Goal: Task Accomplishment & Management: Use online tool/utility

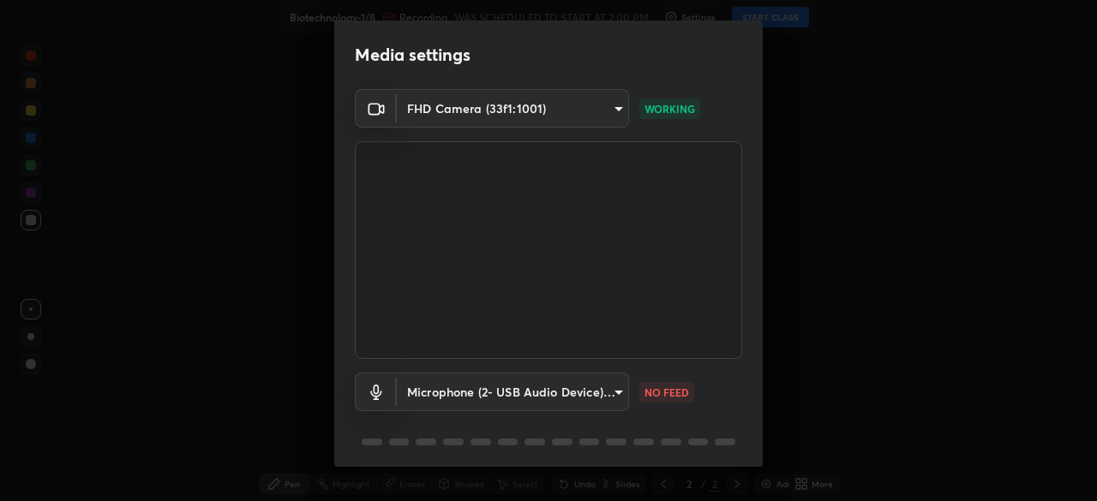
click at [591, 399] on body "Erase all Biotechnology-1/8 Recording WAS SCHEDULED TO START AT 2:00 PM Setting…" at bounding box center [548, 250] width 1097 height 501
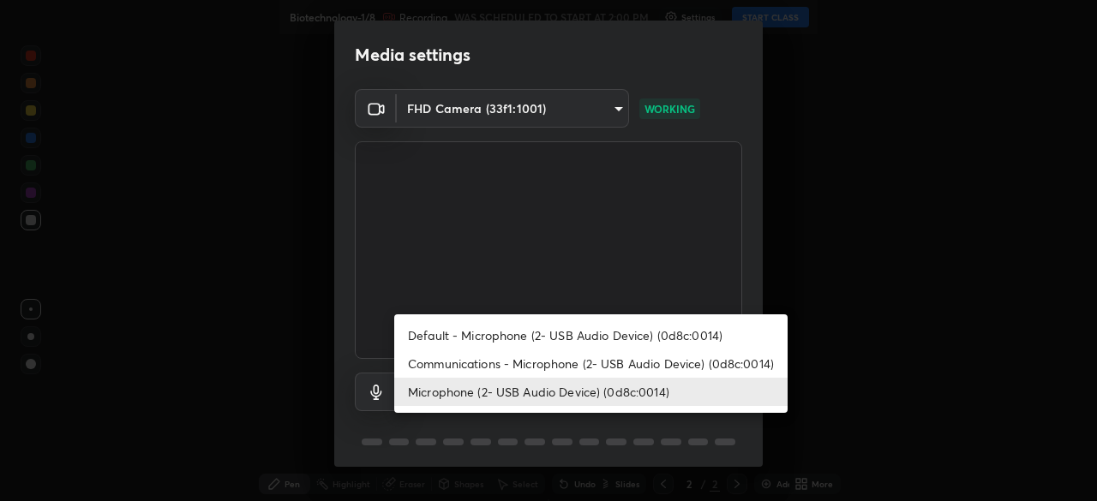
click at [589, 394] on li "Microphone (2- USB Audio Device) (0d8c:0014)" at bounding box center [590, 392] width 393 height 28
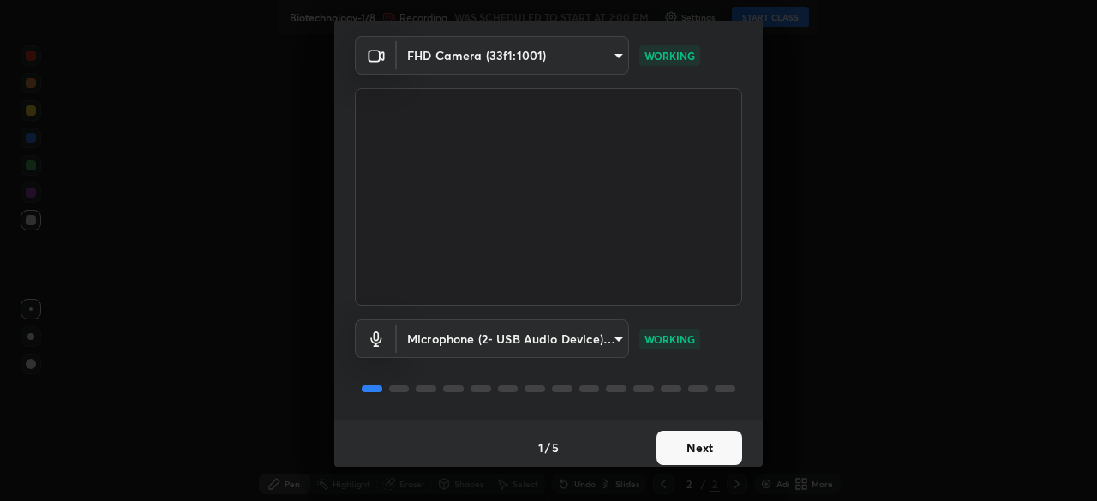
scroll to position [61, 0]
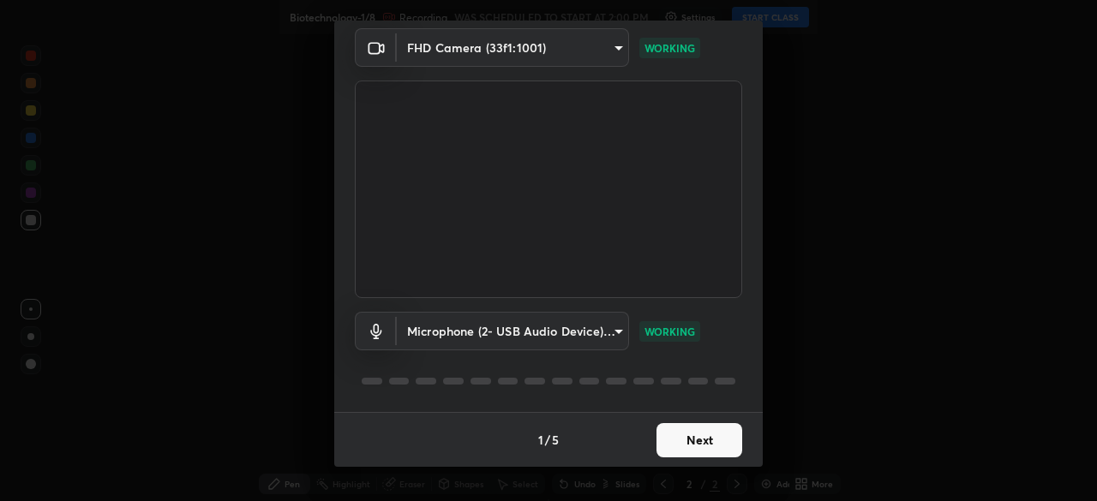
click at [700, 442] on button "Next" at bounding box center [700, 440] width 86 height 34
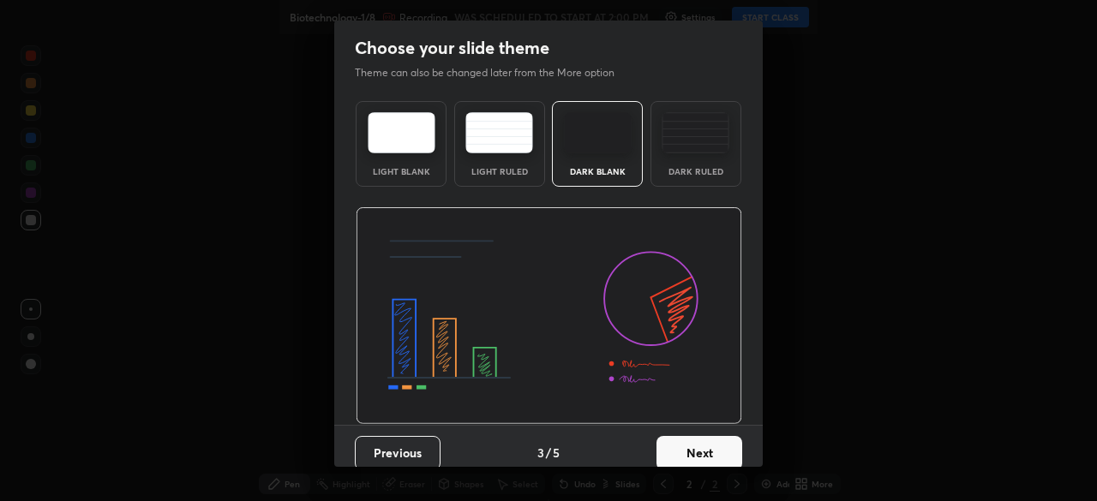
click at [717, 446] on button "Next" at bounding box center [700, 453] width 86 height 34
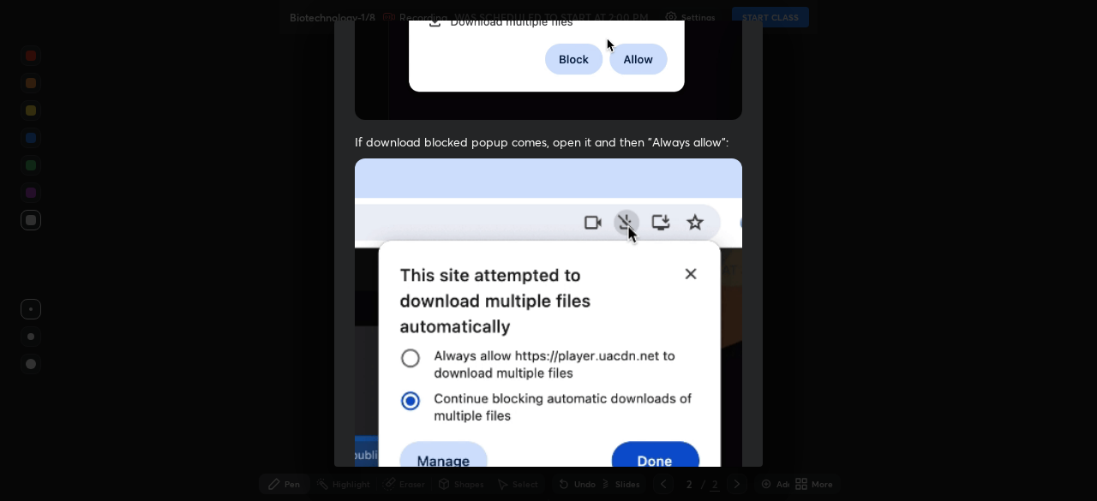
scroll to position [411, 0]
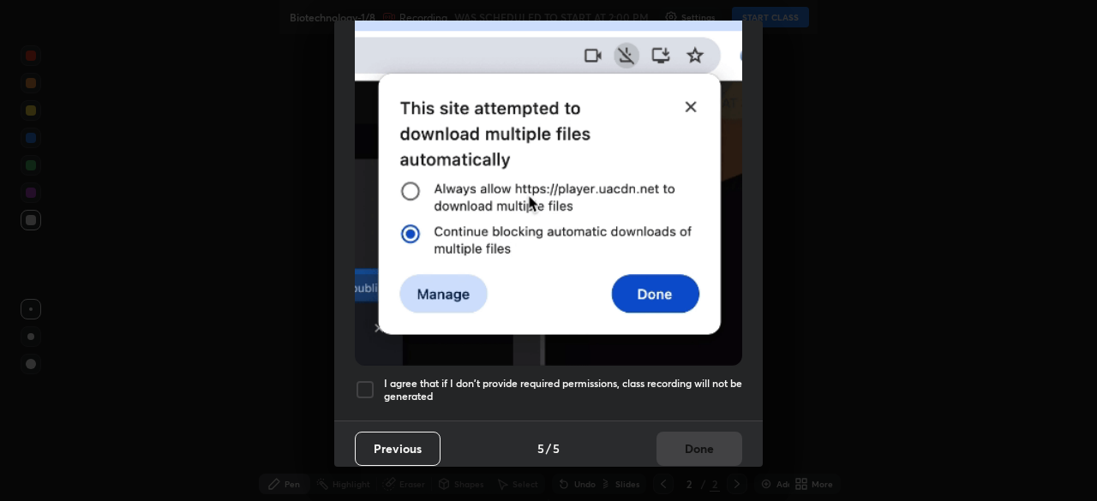
click at [662, 381] on h5 "I agree that if I don't provide required permissions, class recording will not …" at bounding box center [563, 390] width 358 height 27
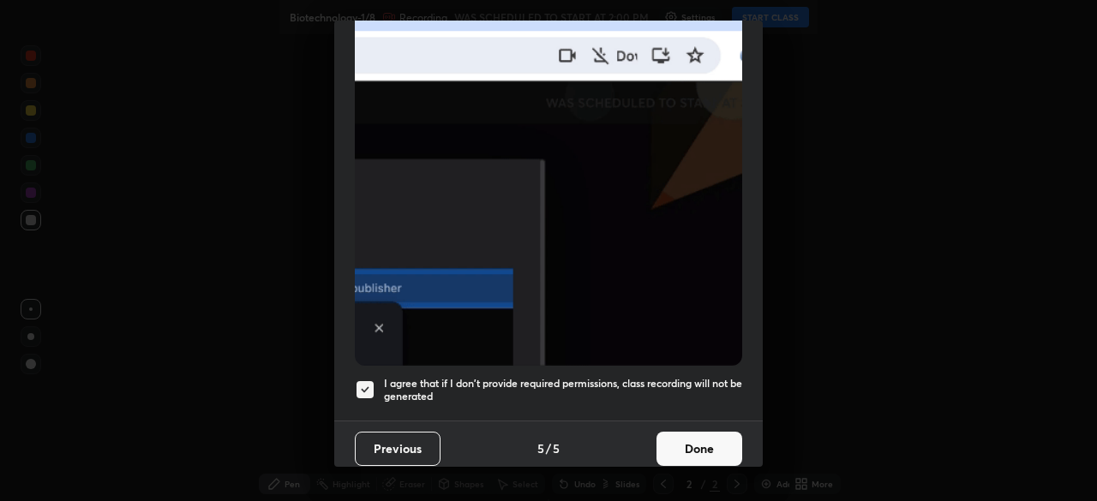
click at [705, 444] on button "Done" at bounding box center [700, 449] width 86 height 34
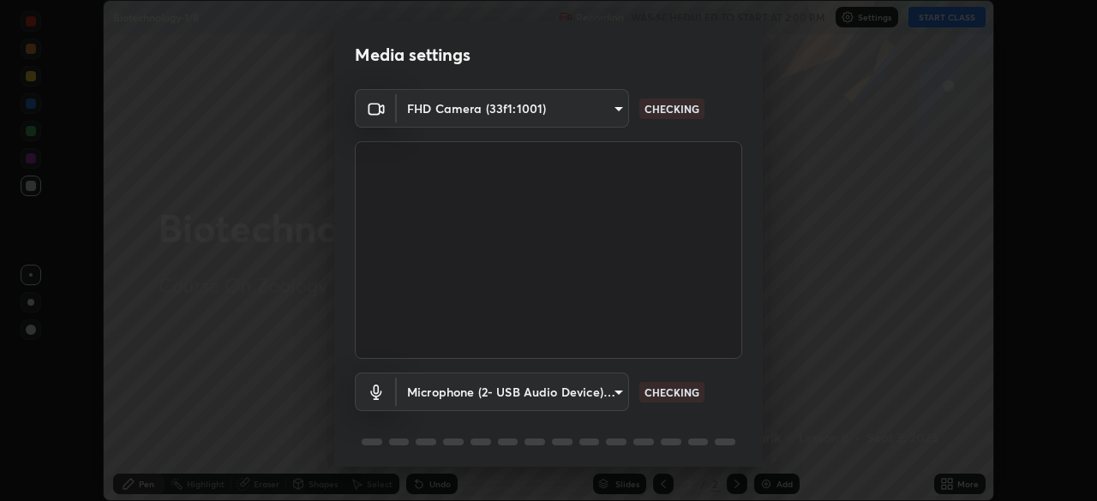
scroll to position [61, 0]
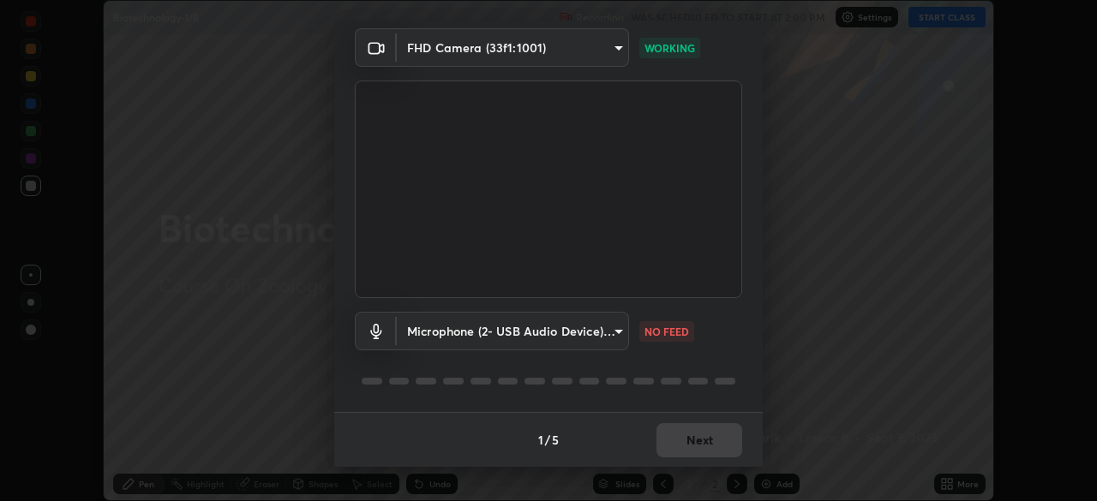
click at [572, 335] on body "Erase all Biotechnology-1/8 Recording WAS SCHEDULED TO START AT 2:00 PM Setting…" at bounding box center [548, 250] width 1097 height 501
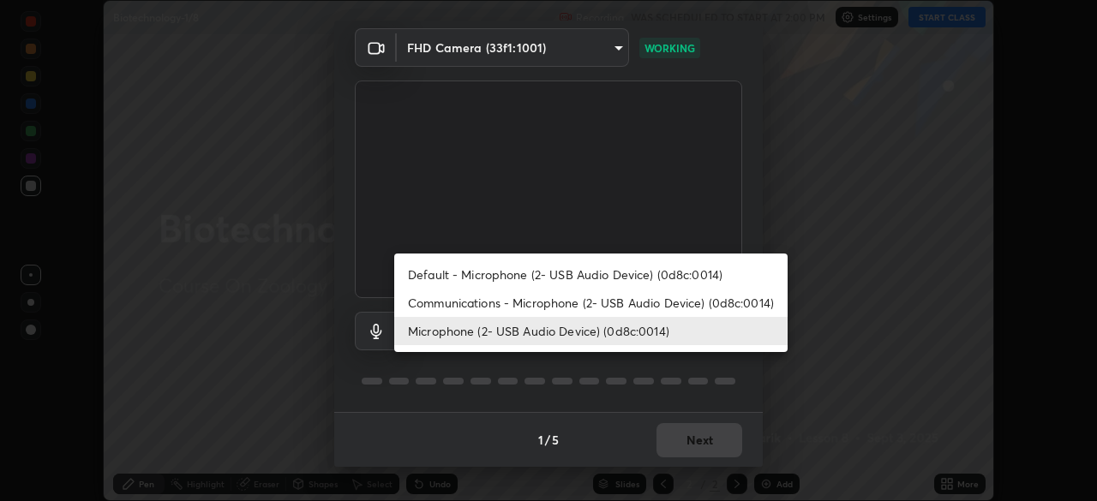
click at [597, 301] on li "Communications - Microphone (2- USB Audio Device) (0d8c:0014)" at bounding box center [590, 303] width 393 height 28
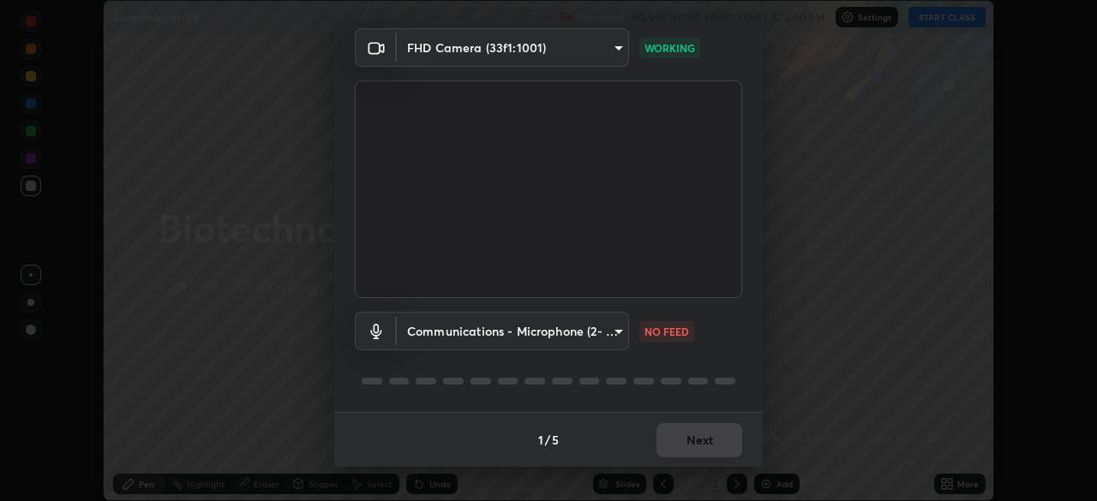
click at [567, 333] on body "Erase all Biotechnology-1/8 Recording WAS SCHEDULED TO START AT 2:00 PM Setting…" at bounding box center [548, 250] width 1097 height 501
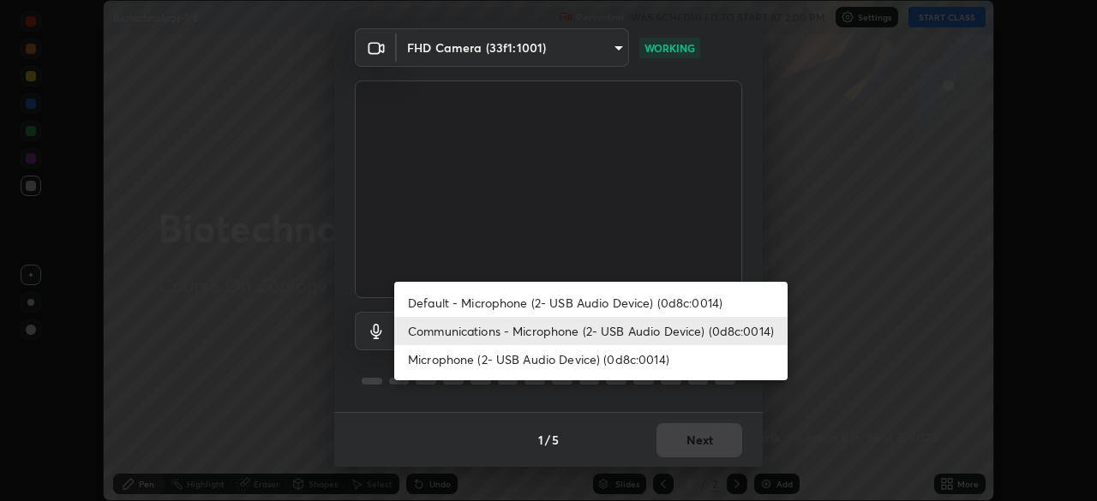
click at [575, 359] on li "Microphone (2- USB Audio Device) (0d8c:0014)" at bounding box center [590, 359] width 393 height 28
type input "579ab8bc720eeb3847ec7030916a14fbe3325bf457d9ca3d7db0e27e92870279"
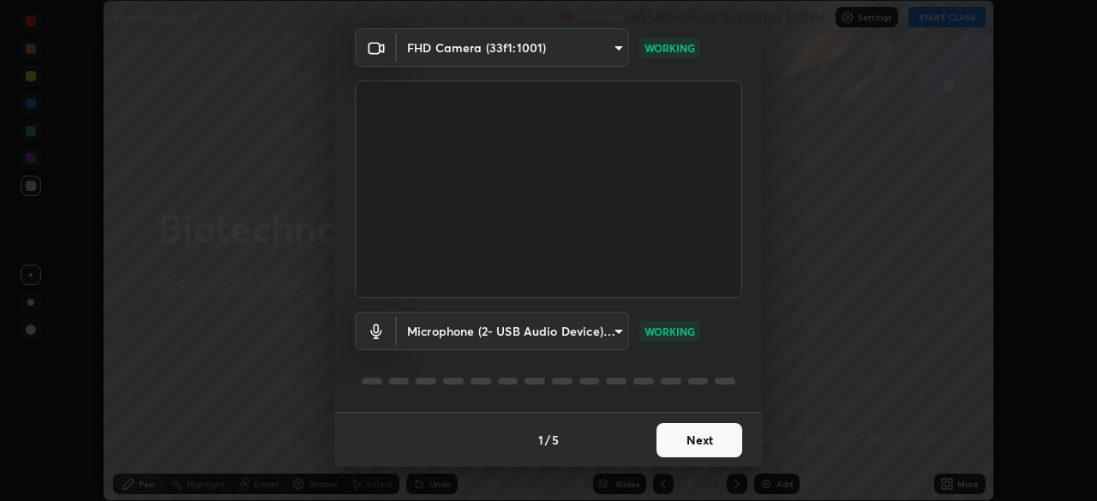
click at [723, 435] on button "Next" at bounding box center [700, 440] width 86 height 34
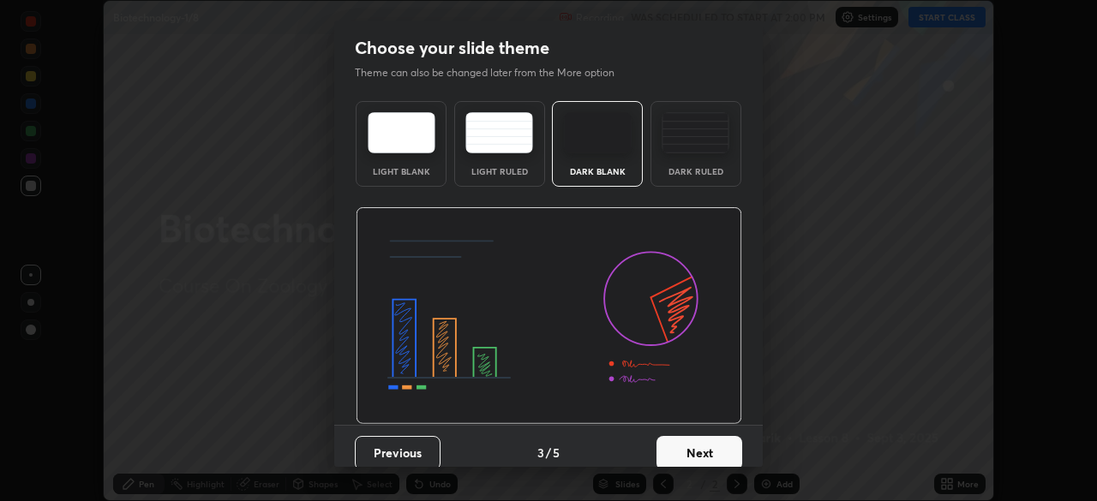
click at [734, 437] on button "Next" at bounding box center [700, 453] width 86 height 34
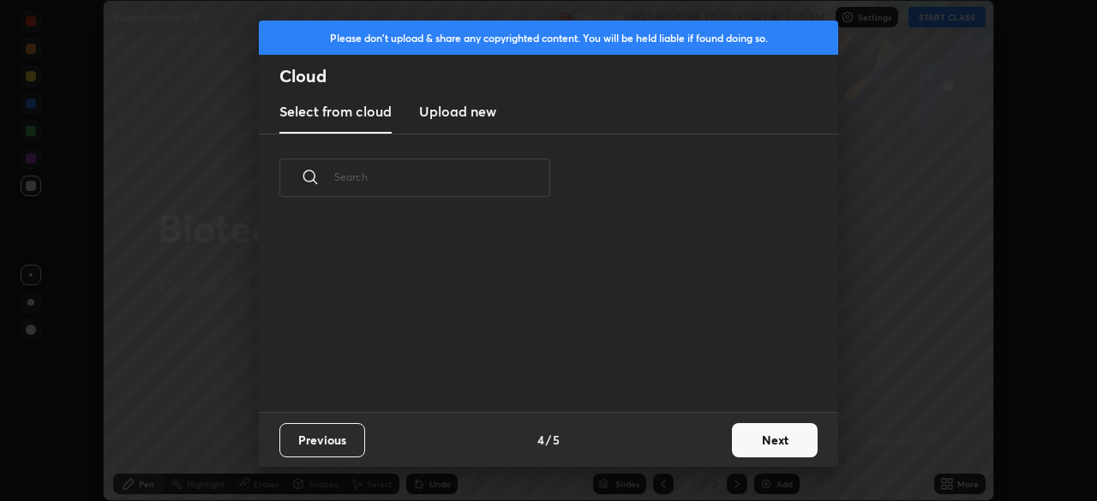
click at [737, 440] on button "Next" at bounding box center [775, 440] width 86 height 34
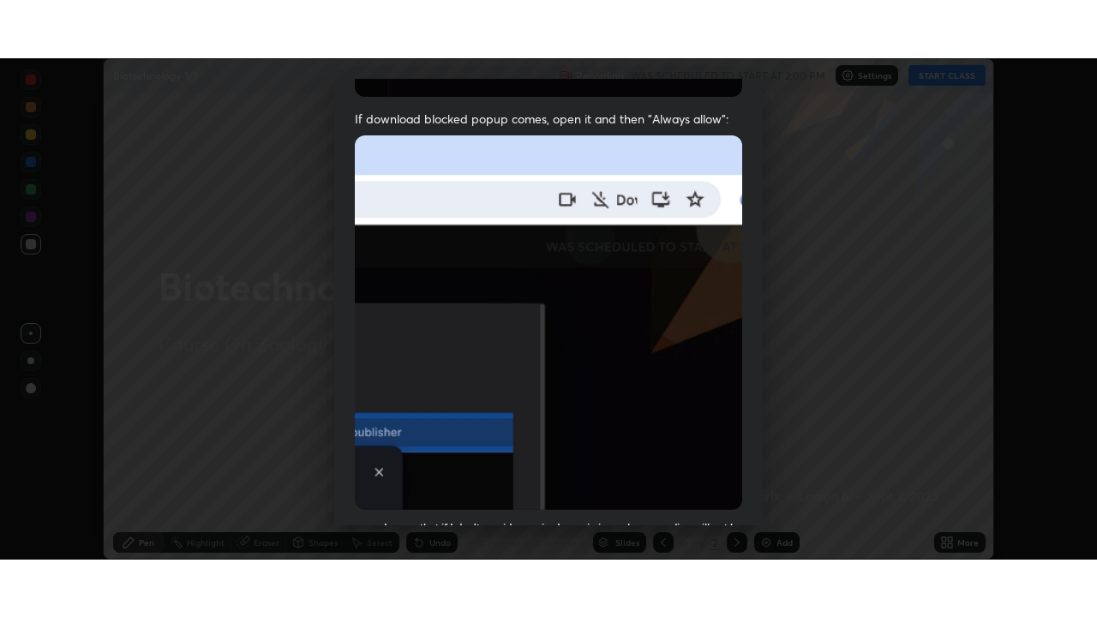
scroll to position [411, 0]
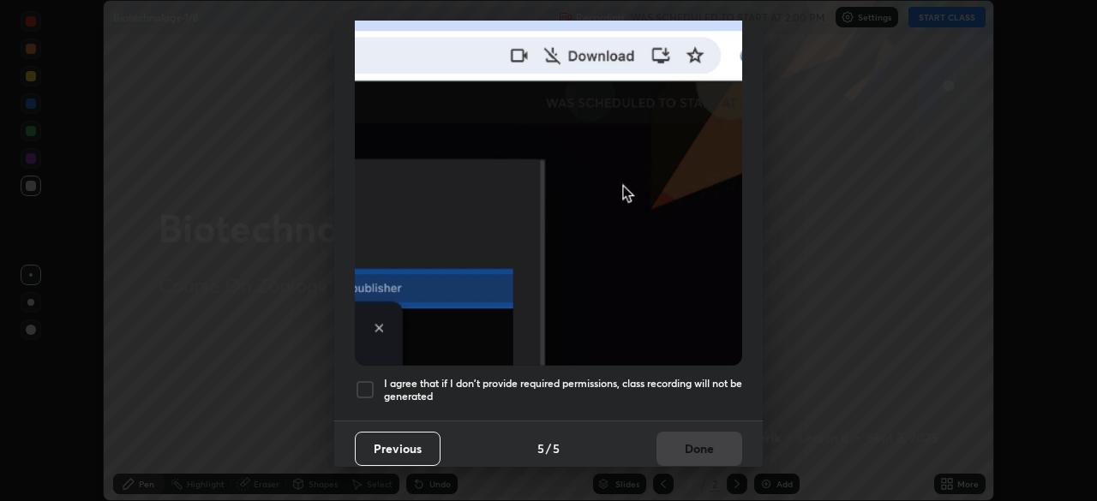
click at [614, 377] on h5 "I agree that if I don't provide required permissions, class recording will not …" at bounding box center [563, 390] width 358 height 27
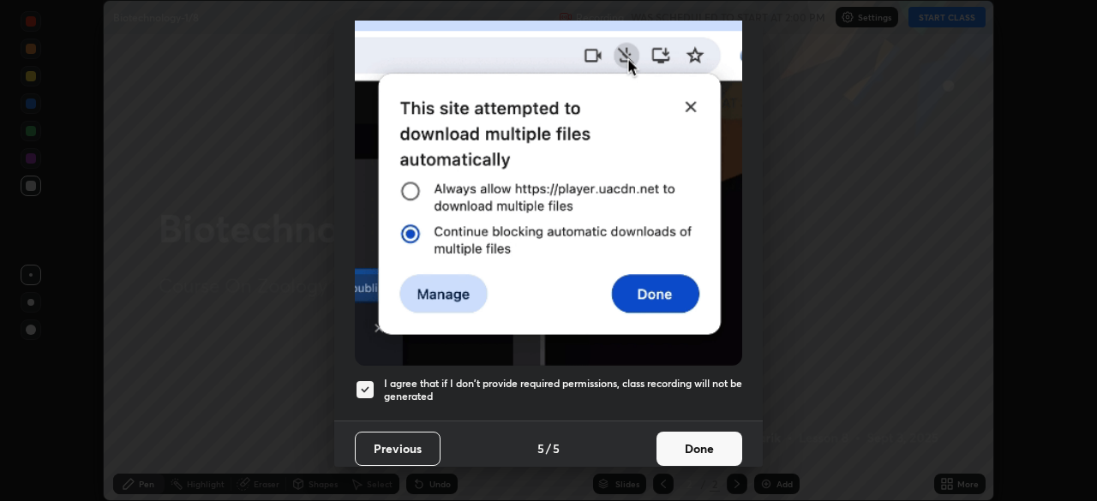
click at [706, 451] on button "Done" at bounding box center [700, 449] width 86 height 34
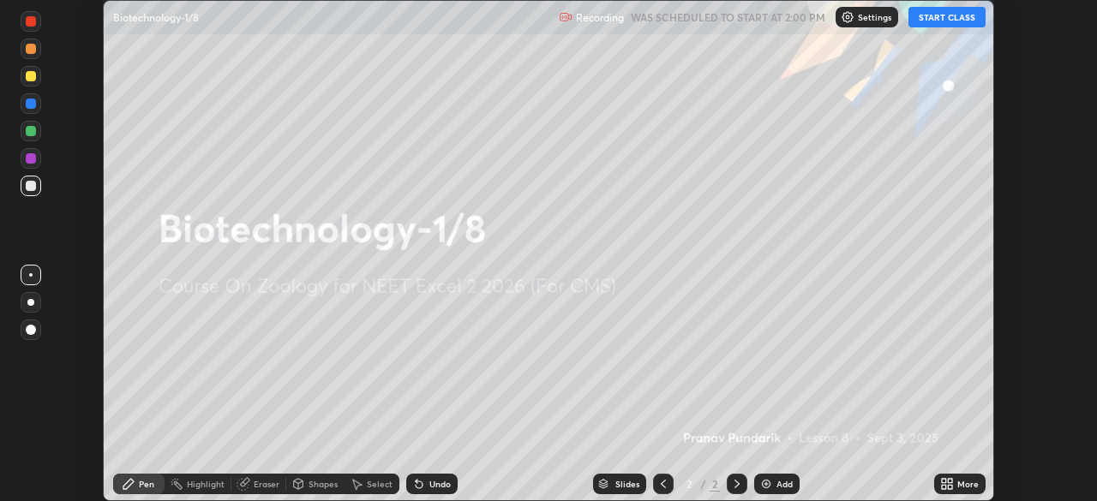
click at [944, 487] on icon at bounding box center [944, 487] width 4 height 4
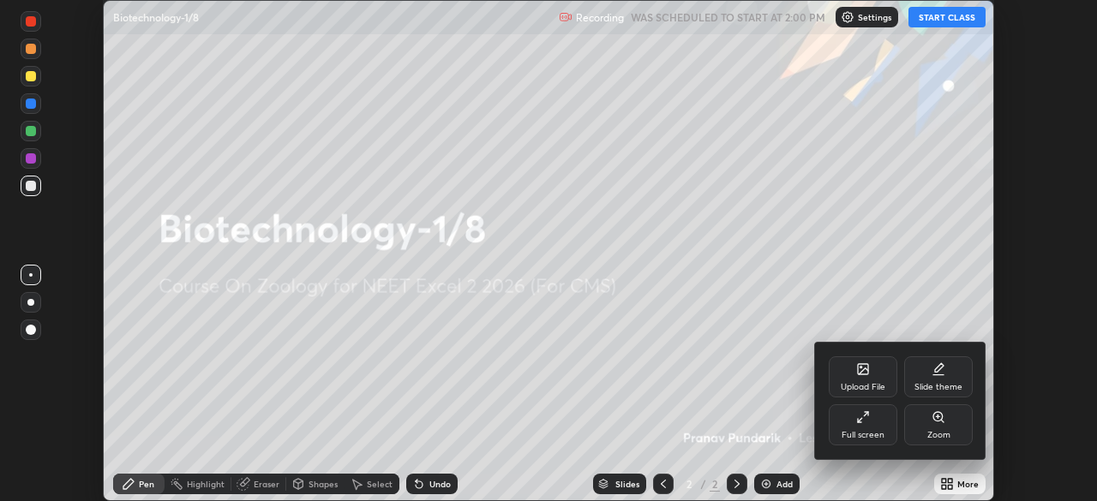
click at [866, 424] on div "Full screen" at bounding box center [863, 425] width 69 height 41
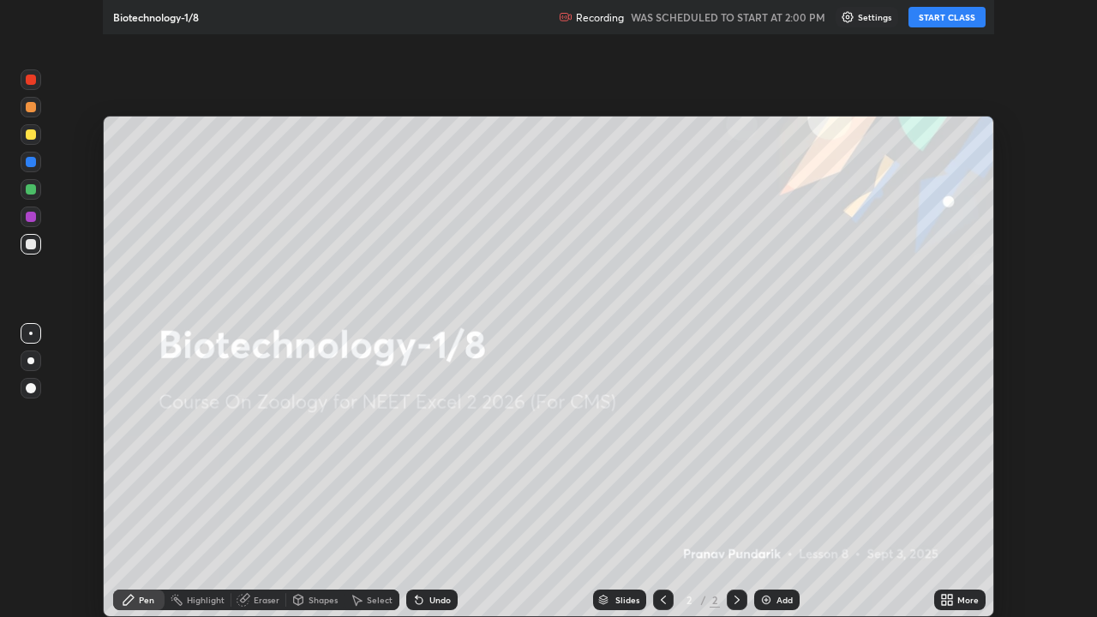
scroll to position [617, 1097]
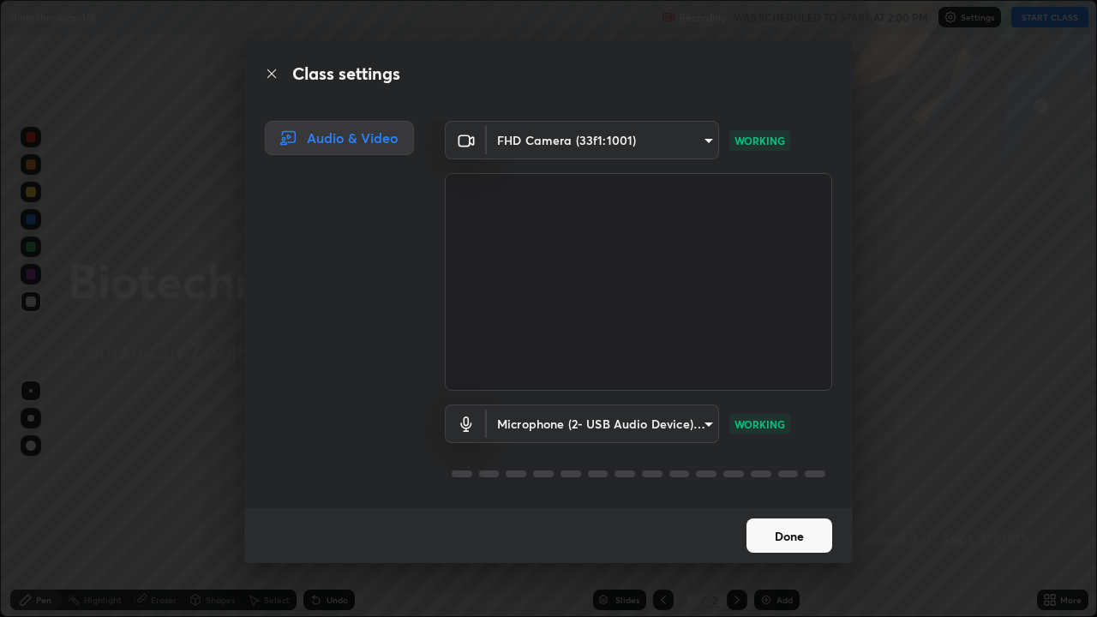
click at [785, 501] on button "Done" at bounding box center [790, 536] width 86 height 34
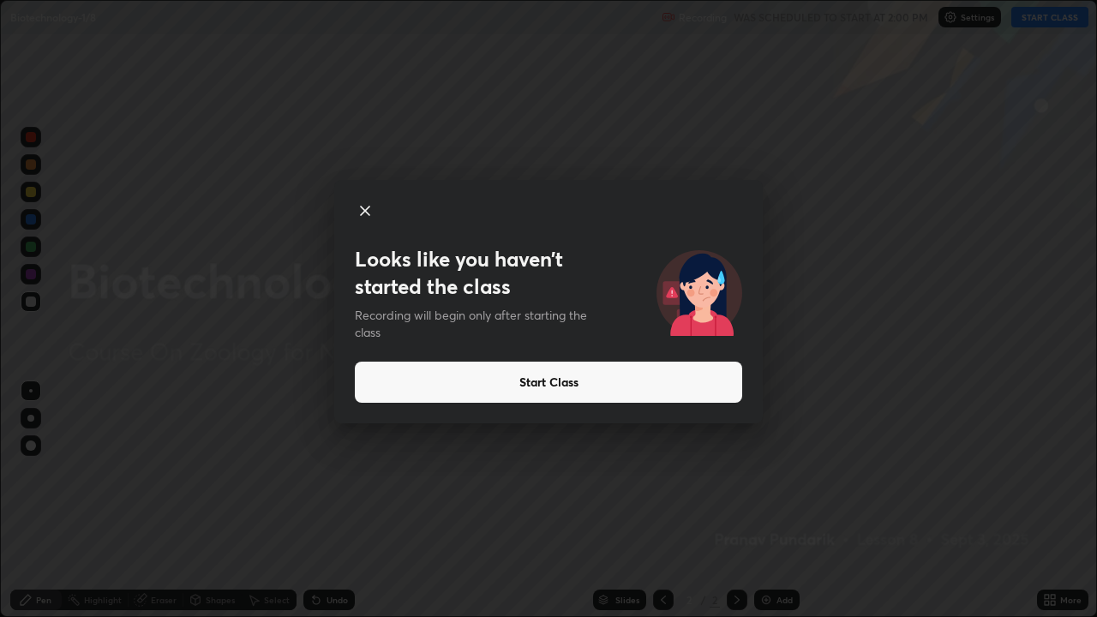
click at [594, 389] on button "Start Class" at bounding box center [548, 382] width 387 height 41
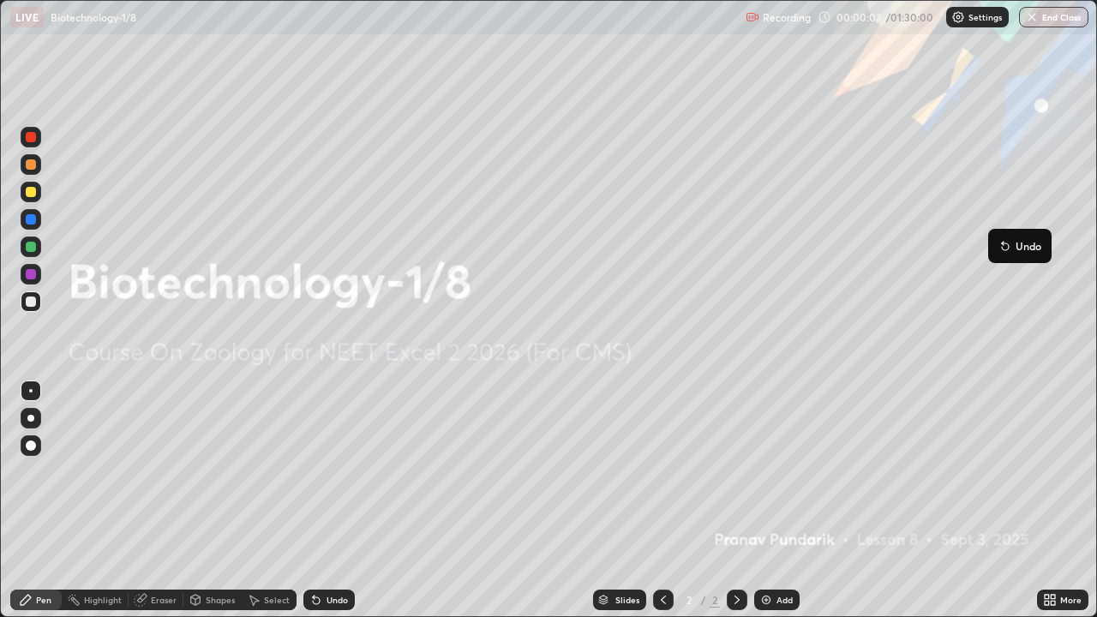
click at [31, 418] on div at bounding box center [30, 418] width 7 height 7
click at [778, 501] on div "Add" at bounding box center [776, 600] width 45 height 21
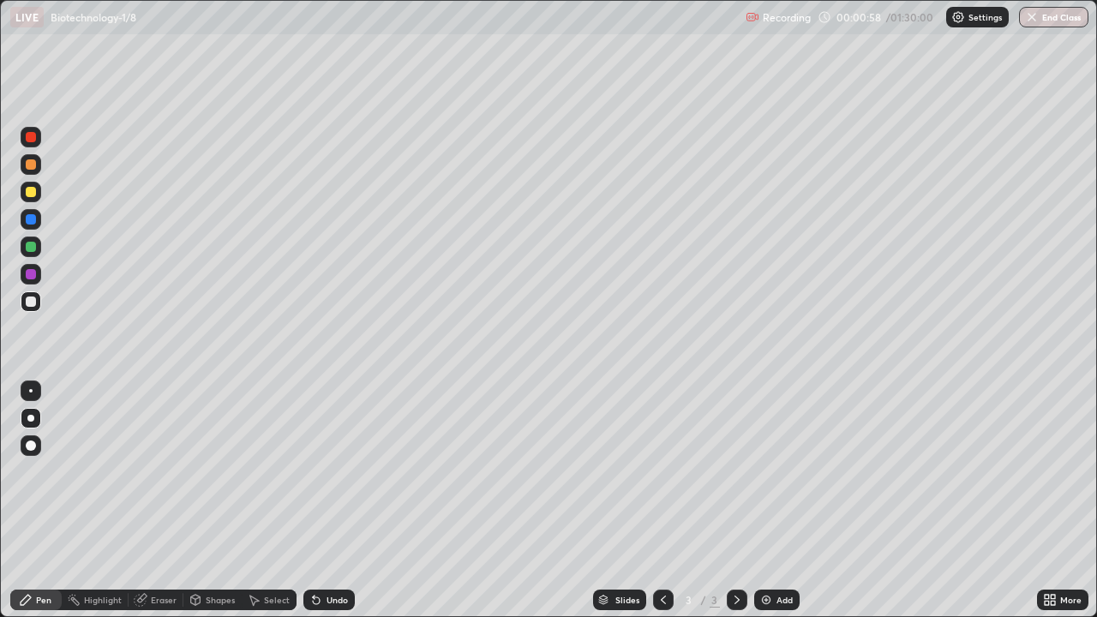
click at [40, 199] on div at bounding box center [31, 191] width 21 height 27
click at [37, 418] on div at bounding box center [31, 418] width 21 height 21
click at [33, 194] on div at bounding box center [31, 192] width 10 height 10
click at [1041, 501] on div "More" at bounding box center [1062, 600] width 51 height 21
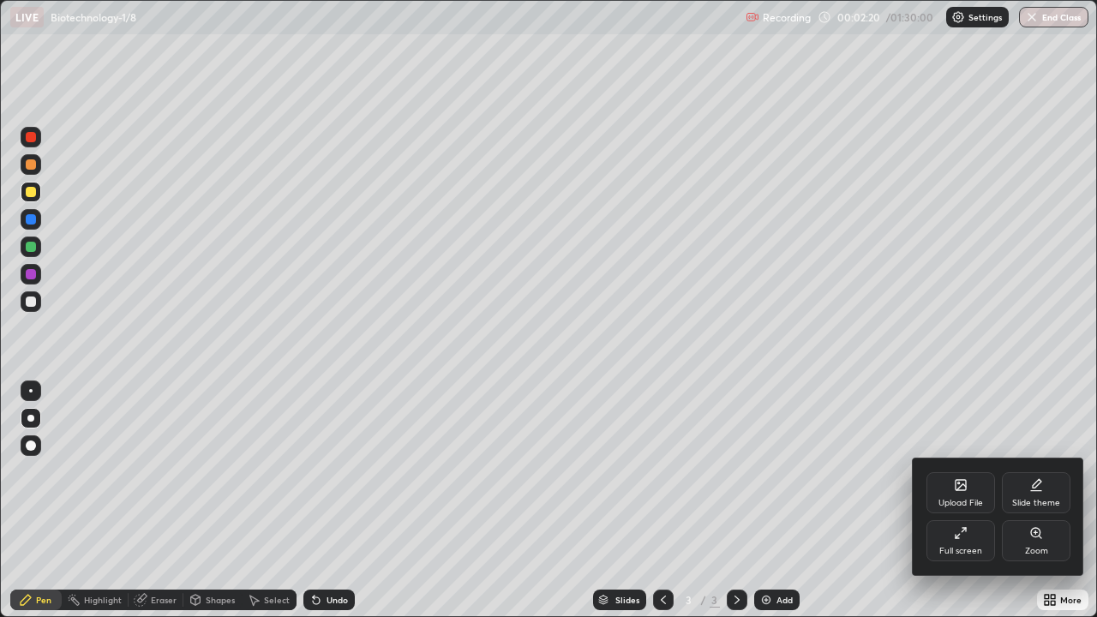
click at [962, 490] on icon at bounding box center [961, 485] width 10 height 10
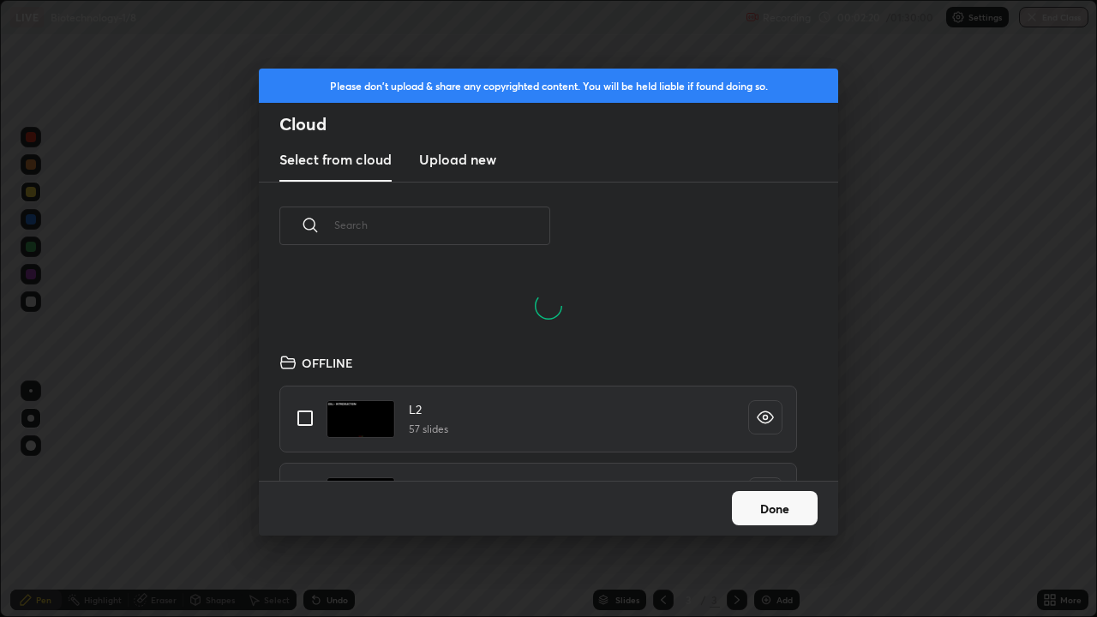
click at [485, 229] on input "text" at bounding box center [442, 225] width 216 height 73
click at [495, 227] on input "text" at bounding box center [442, 225] width 216 height 73
click at [502, 225] on input "text" at bounding box center [442, 225] width 216 height 73
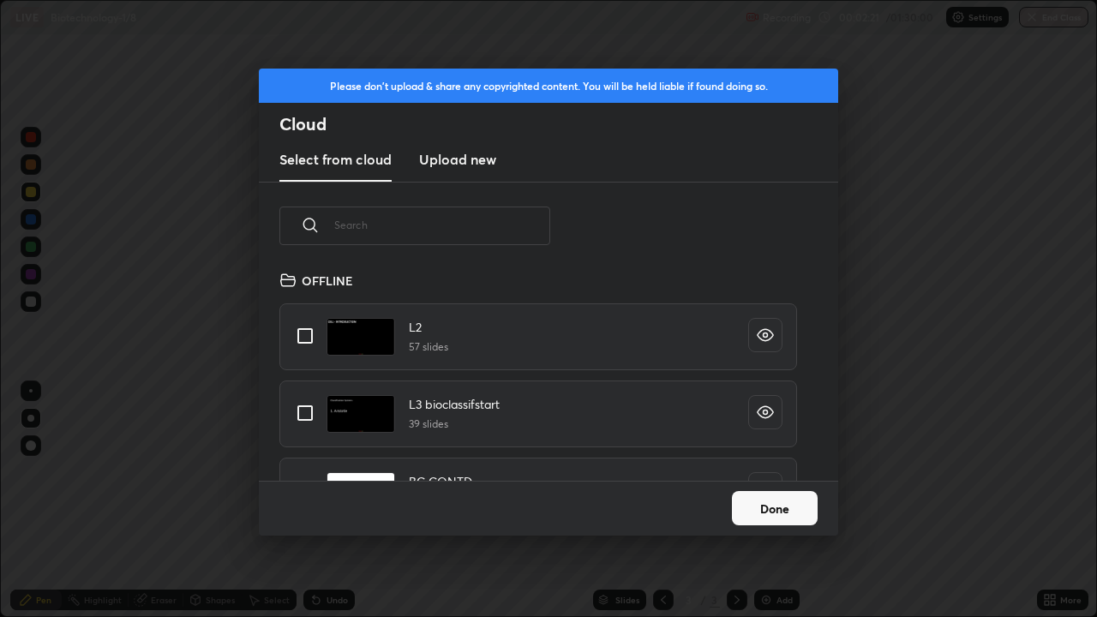
scroll to position [211, 550]
type input "Biot"
type textarea "x"
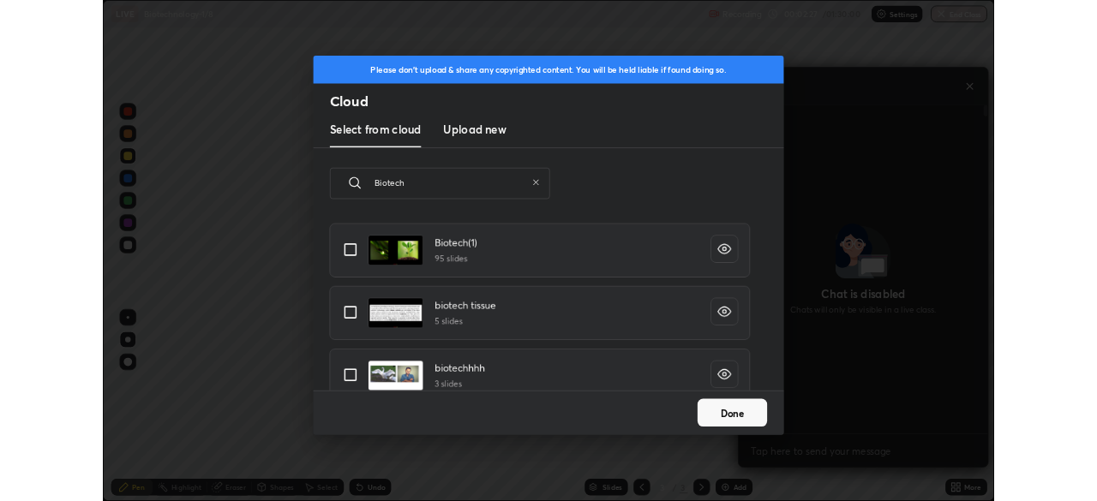
scroll to position [0, 0]
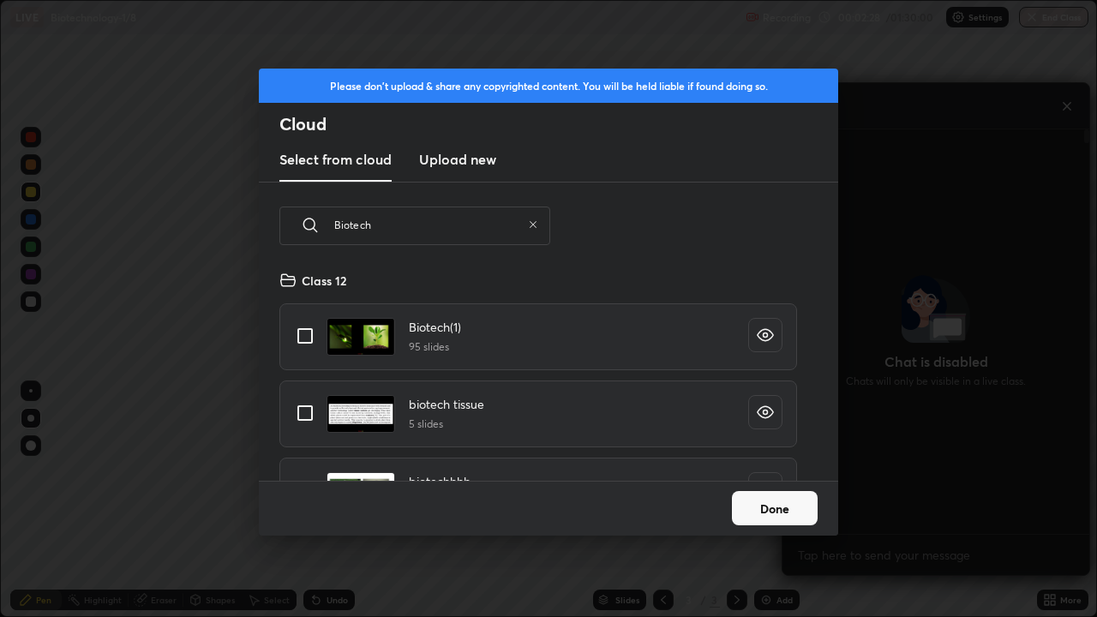
type input "Biotech"
click at [303, 331] on input "grid" at bounding box center [305, 336] width 36 height 36
checkbox input "true"
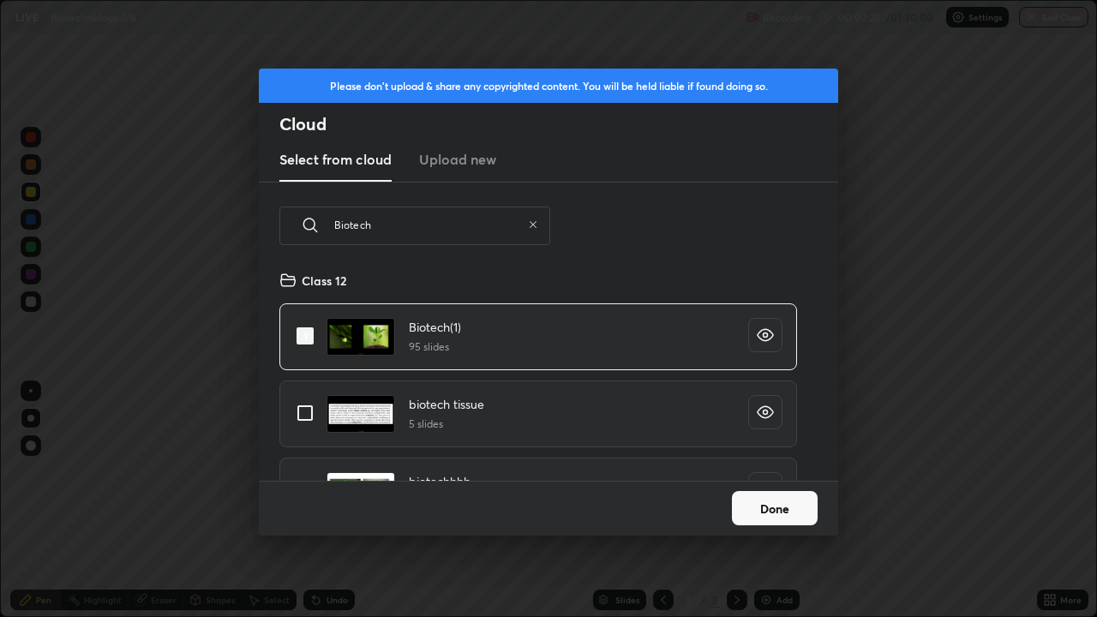
click at [732, 501] on button "Done" at bounding box center [775, 508] width 86 height 34
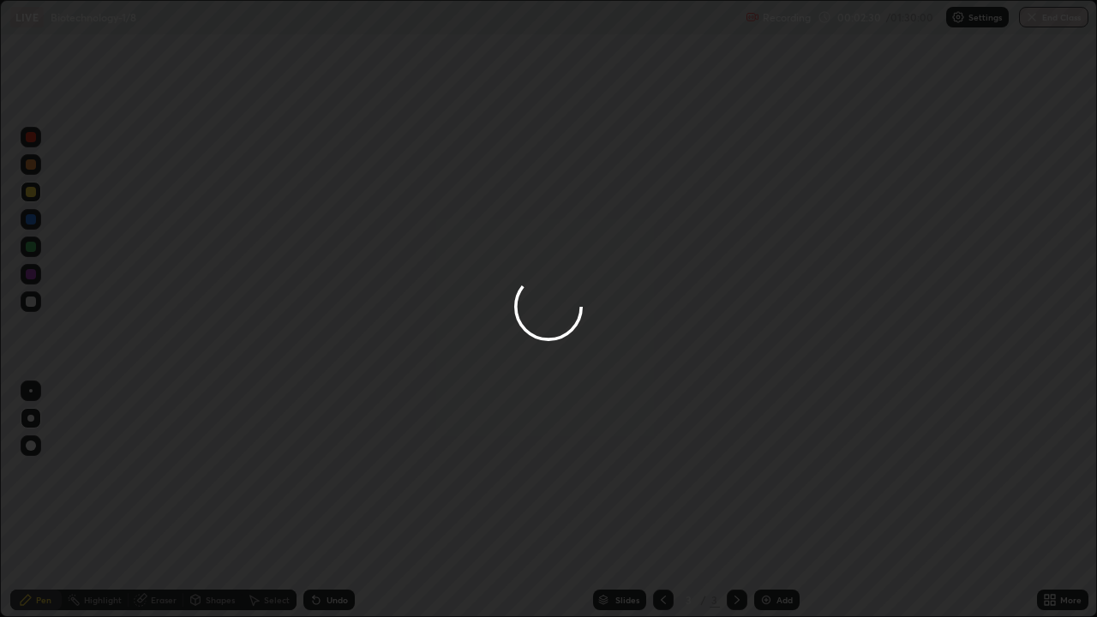
click at [662, 501] on div at bounding box center [548, 308] width 1097 height 617
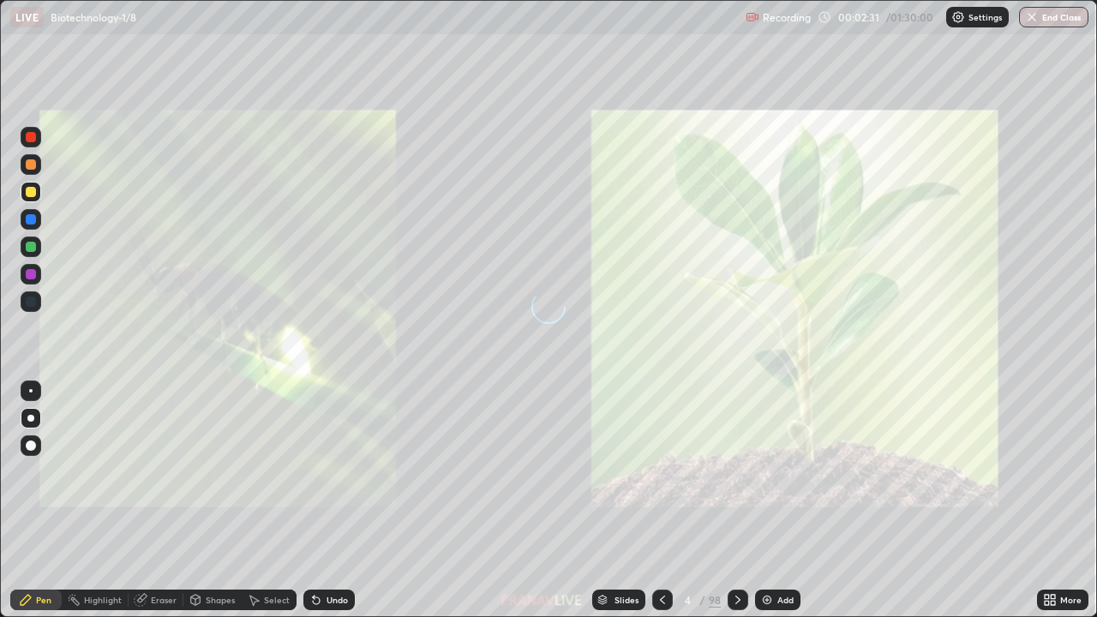
click at [779, 501] on div "Add" at bounding box center [785, 600] width 16 height 9
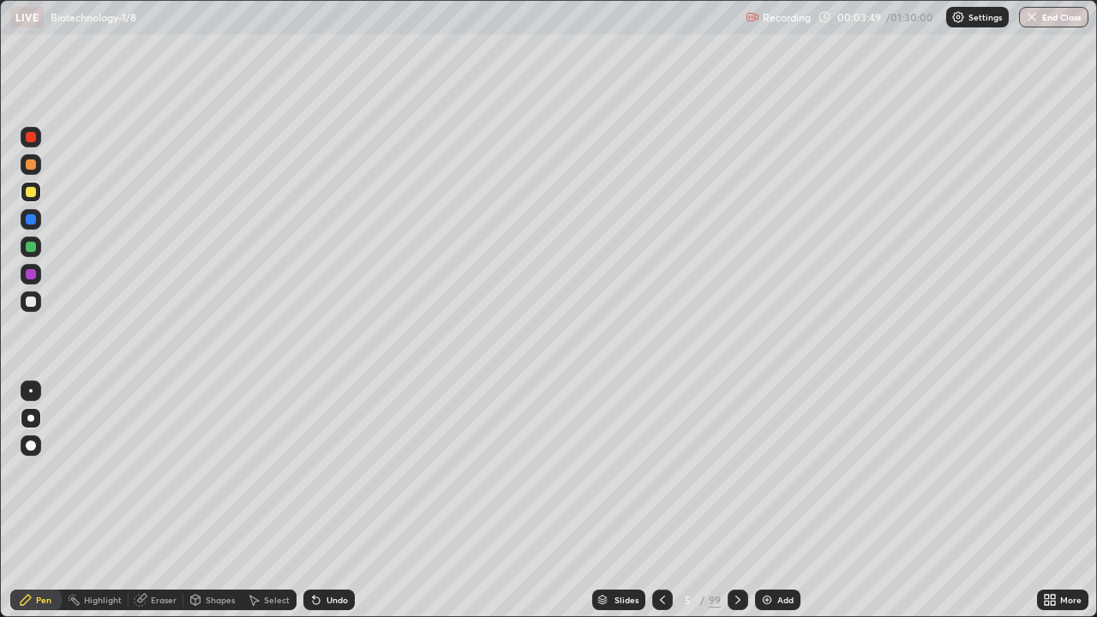
click at [23, 303] on div at bounding box center [31, 301] width 21 height 21
click at [1049, 501] on icon at bounding box center [1050, 600] width 14 height 14
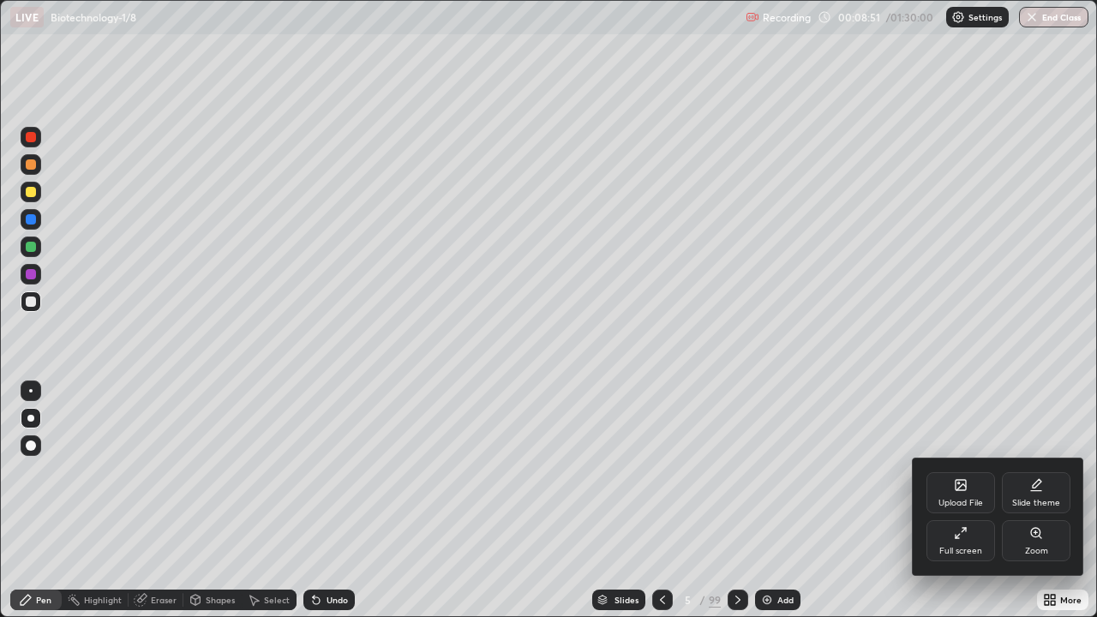
click at [969, 501] on div "Full screen" at bounding box center [960, 551] width 43 height 9
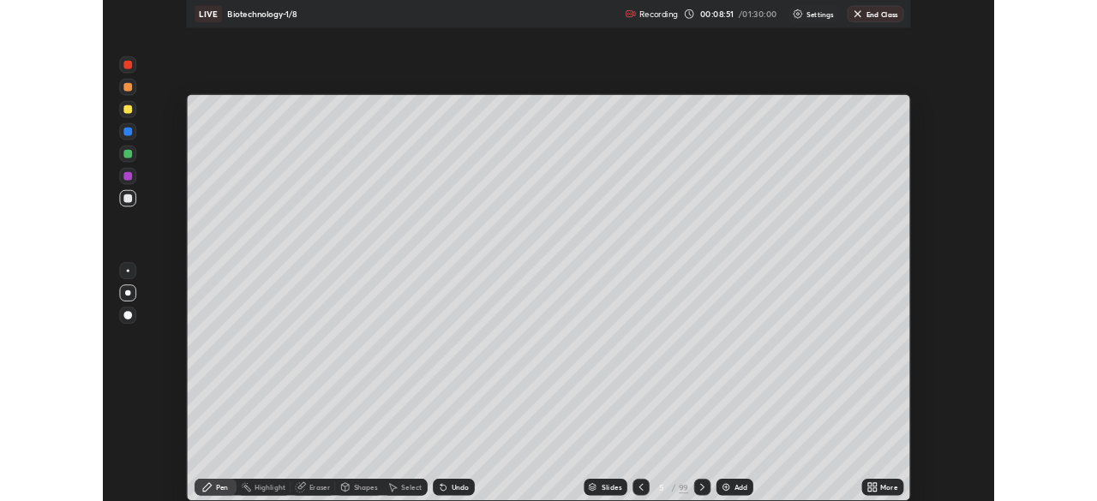
scroll to position [85214, 84618]
